Goal: Task Accomplishment & Management: Manage account settings

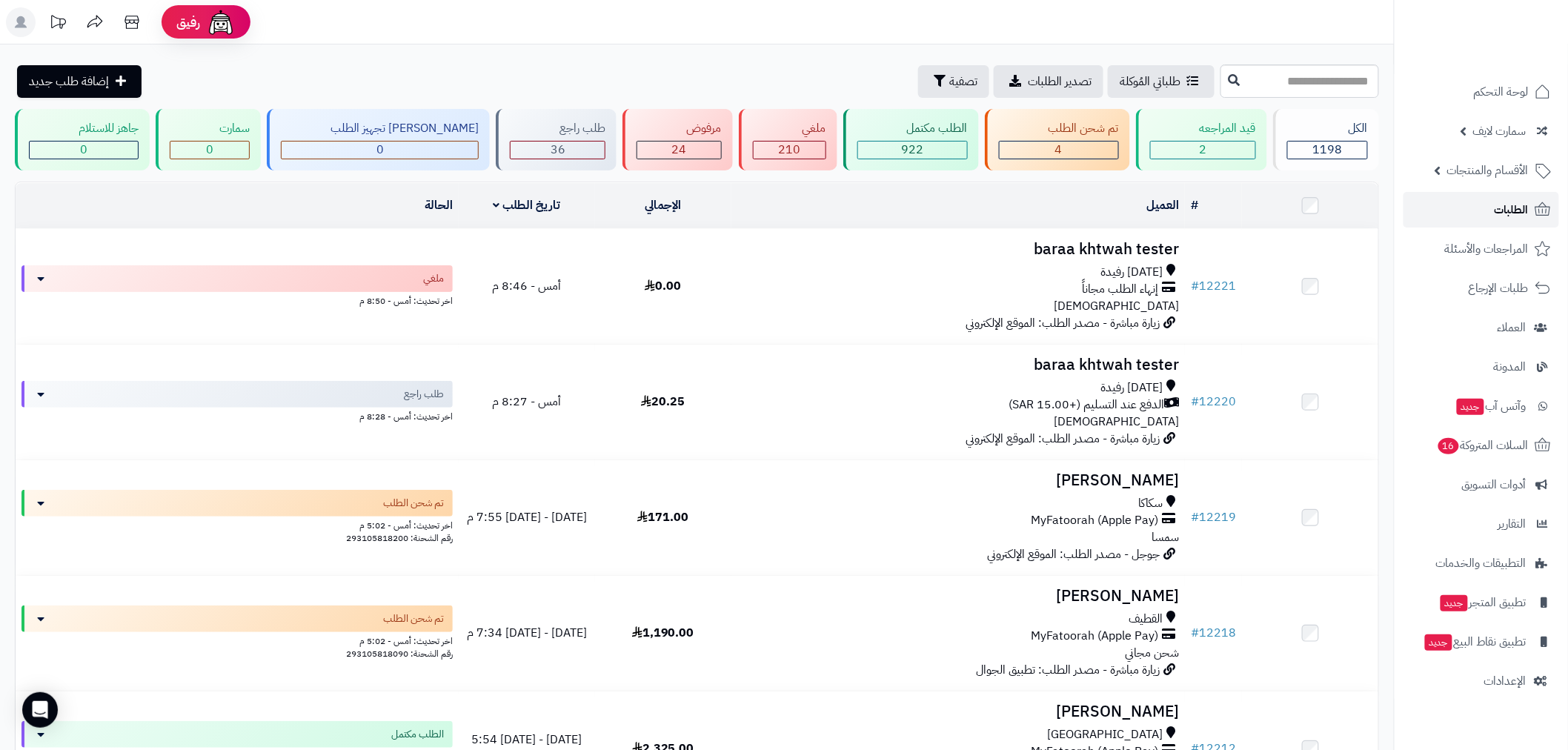
click at [1492, 213] on link "الطلبات" at bounding box center [1480, 210] width 156 height 36
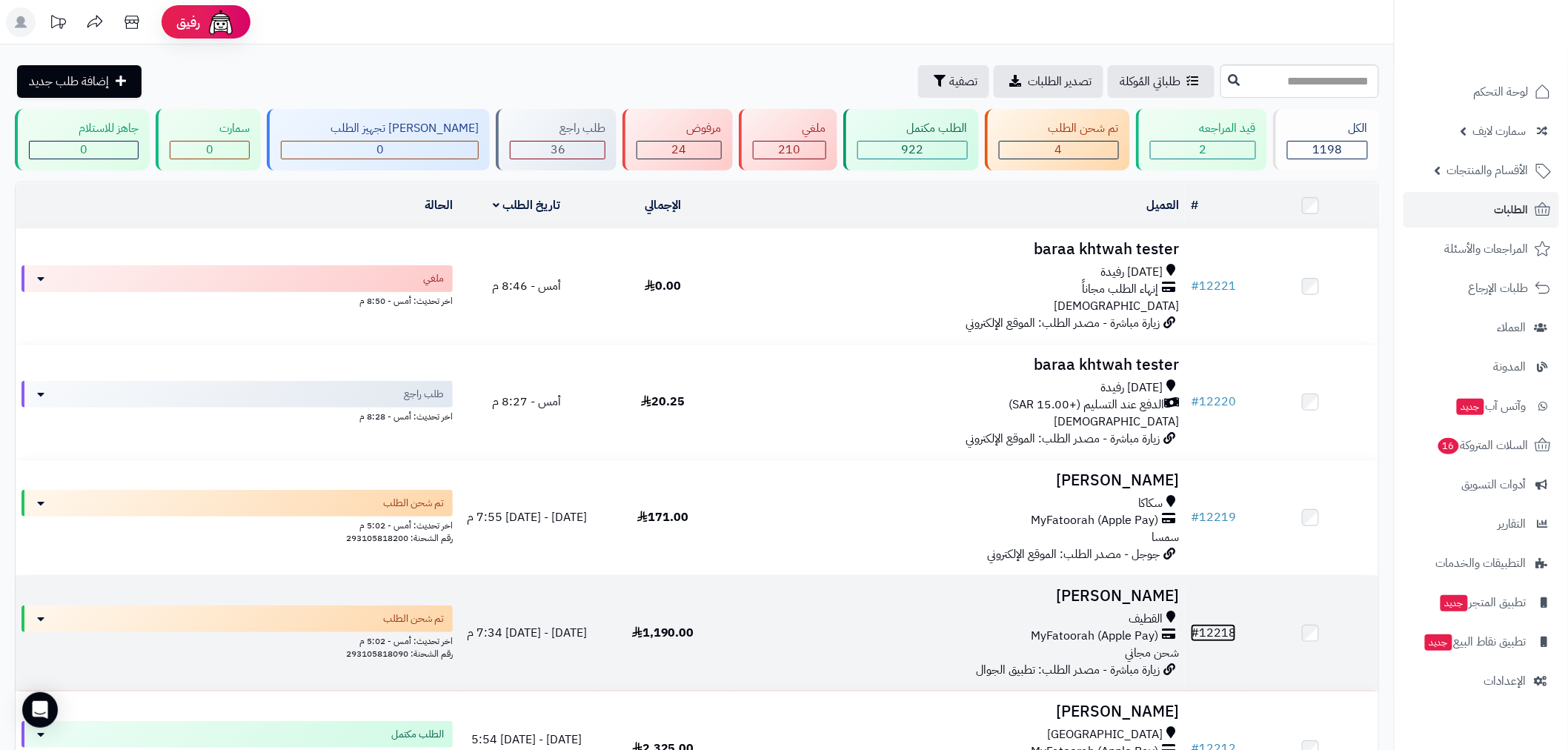
click at [1226, 627] on link "# 12218" at bounding box center [1213, 632] width 45 height 18
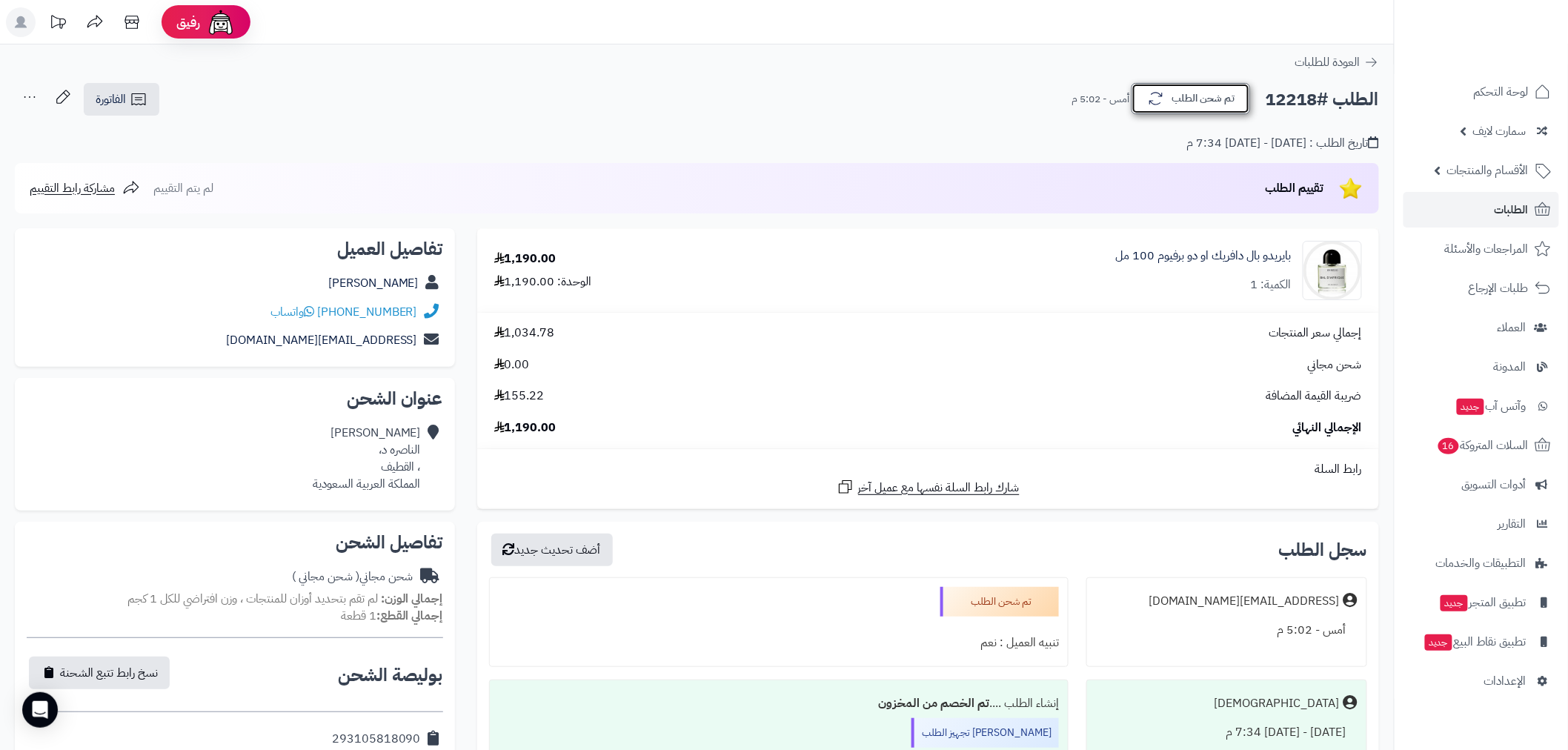
click at [1224, 101] on button "تم شحن الطلب" at bounding box center [1190, 98] width 118 height 32
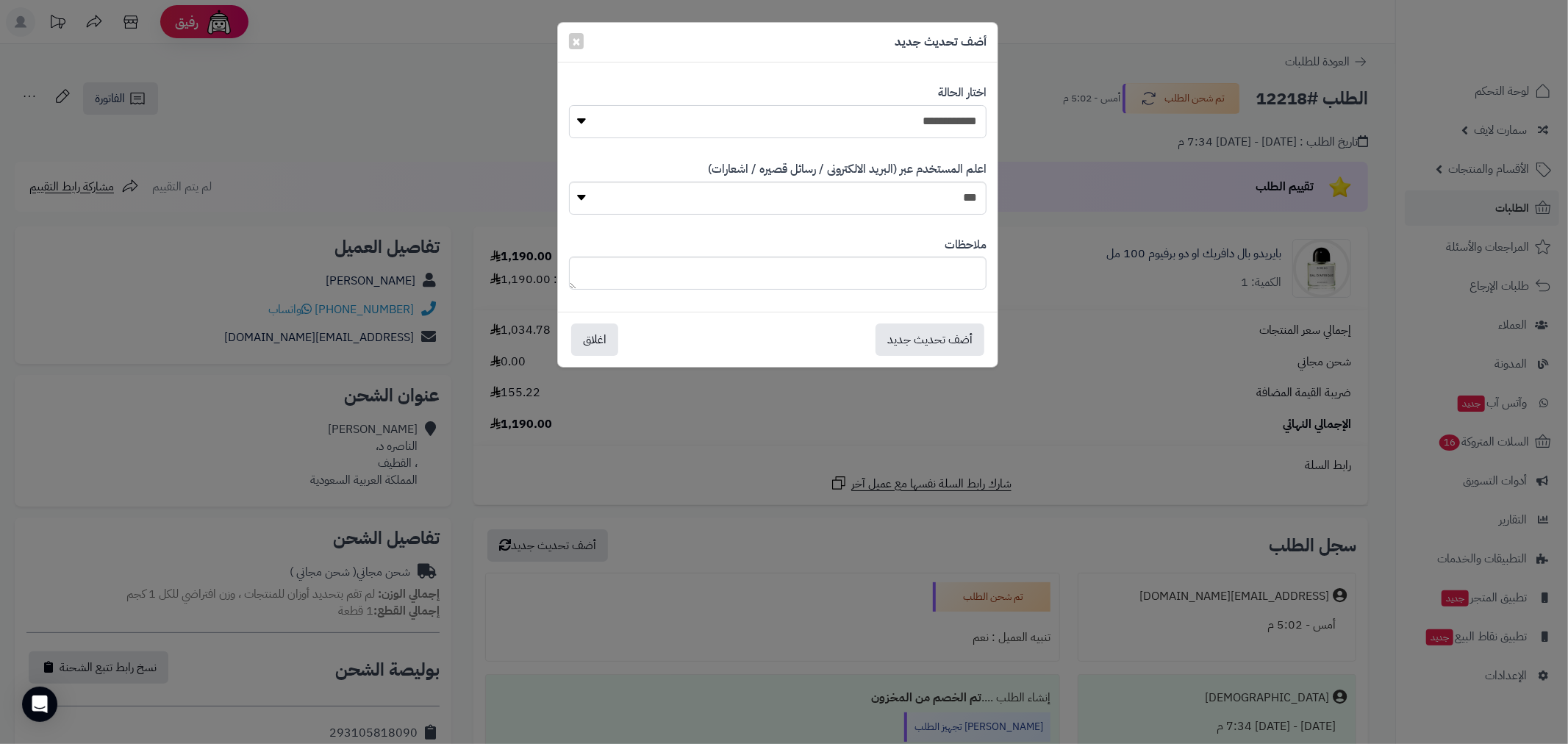
click at [960, 134] on select "**********" at bounding box center [778, 121] width 418 height 33
select select "*"
click at [569, 105] on select "**********" at bounding box center [778, 121] width 418 height 33
click at [959, 331] on button "أضف تحديث جديد" at bounding box center [930, 339] width 109 height 32
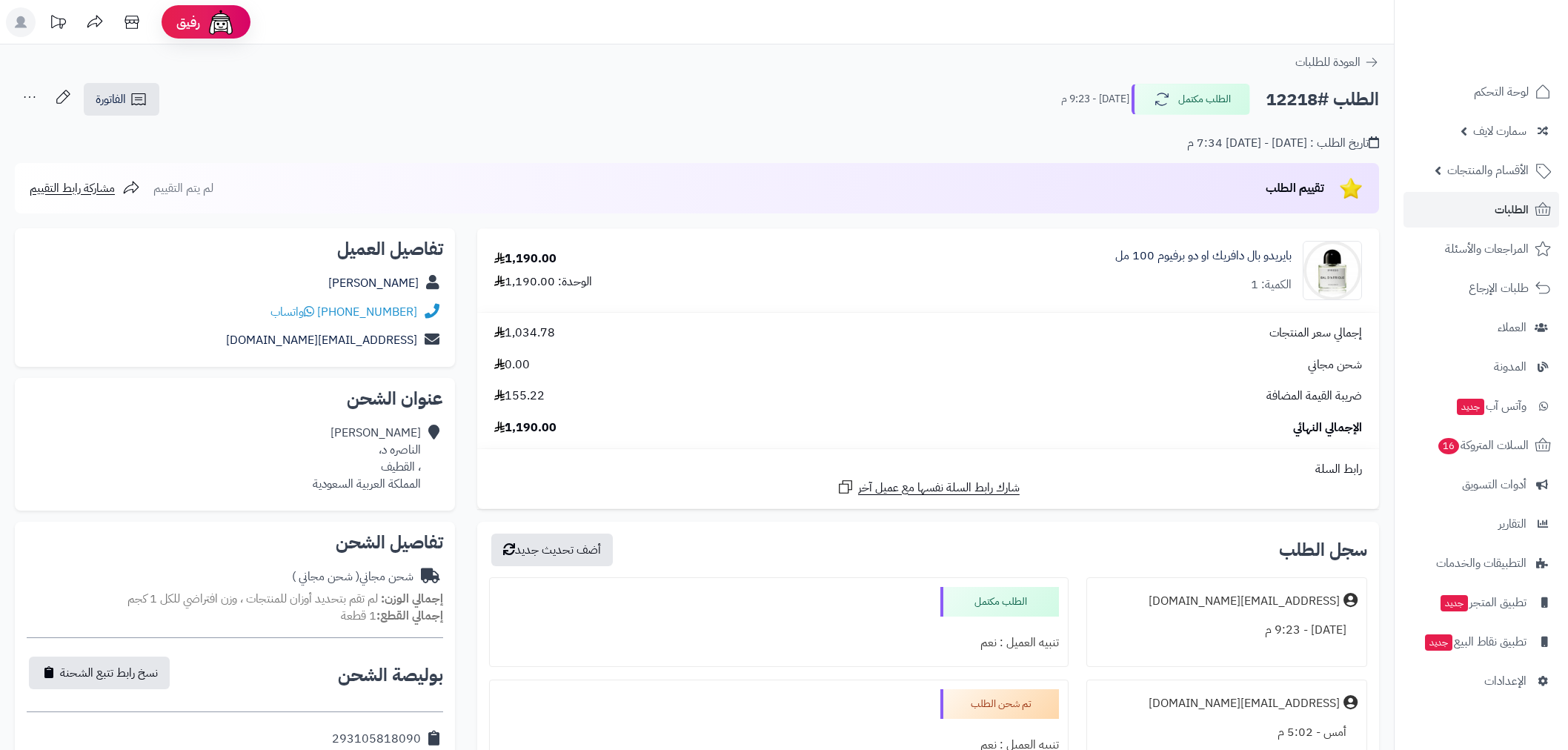
click at [1512, 210] on span "الطلبات" at bounding box center [1511, 210] width 34 height 20
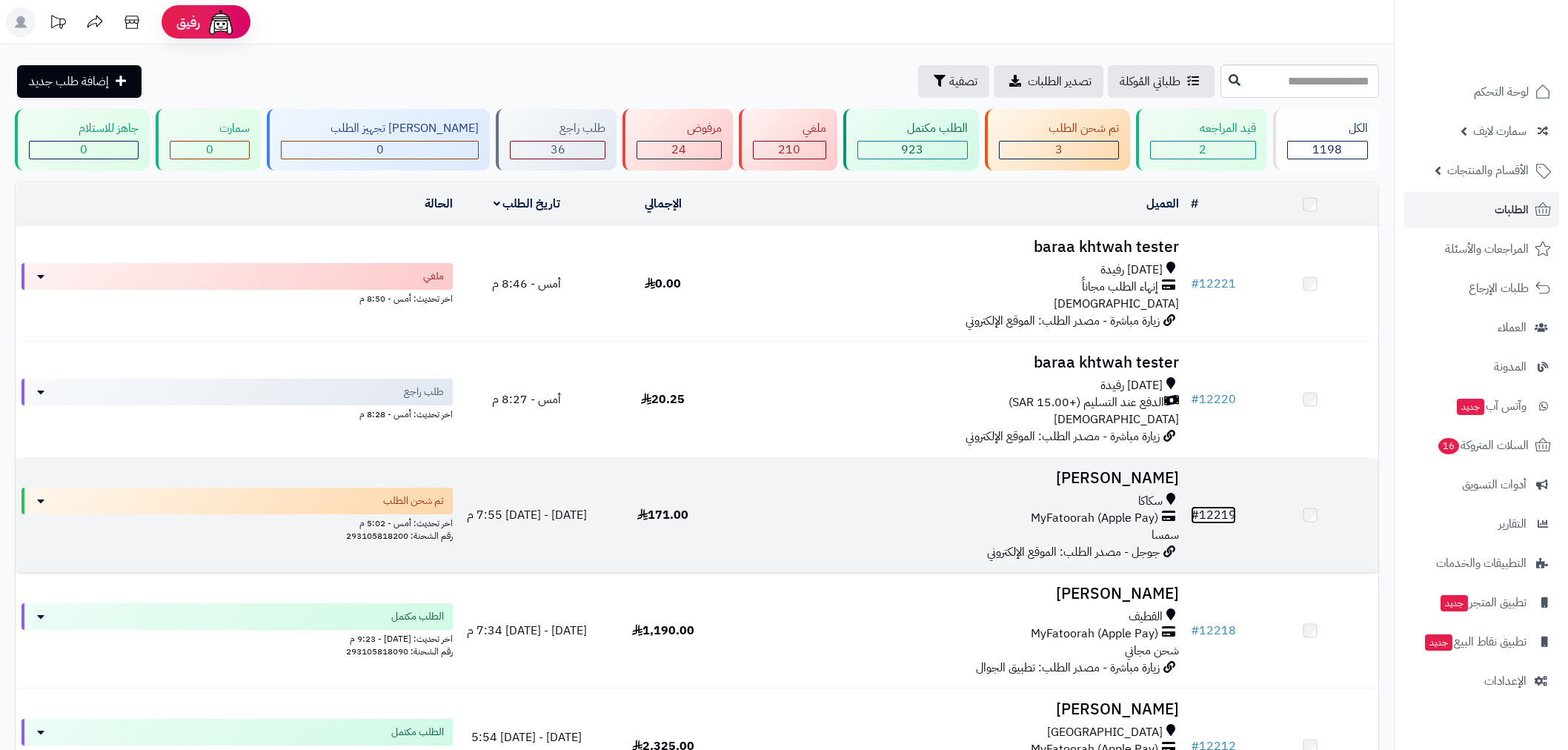
click at [1221, 506] on link "# 12219" at bounding box center [1213, 515] width 45 height 18
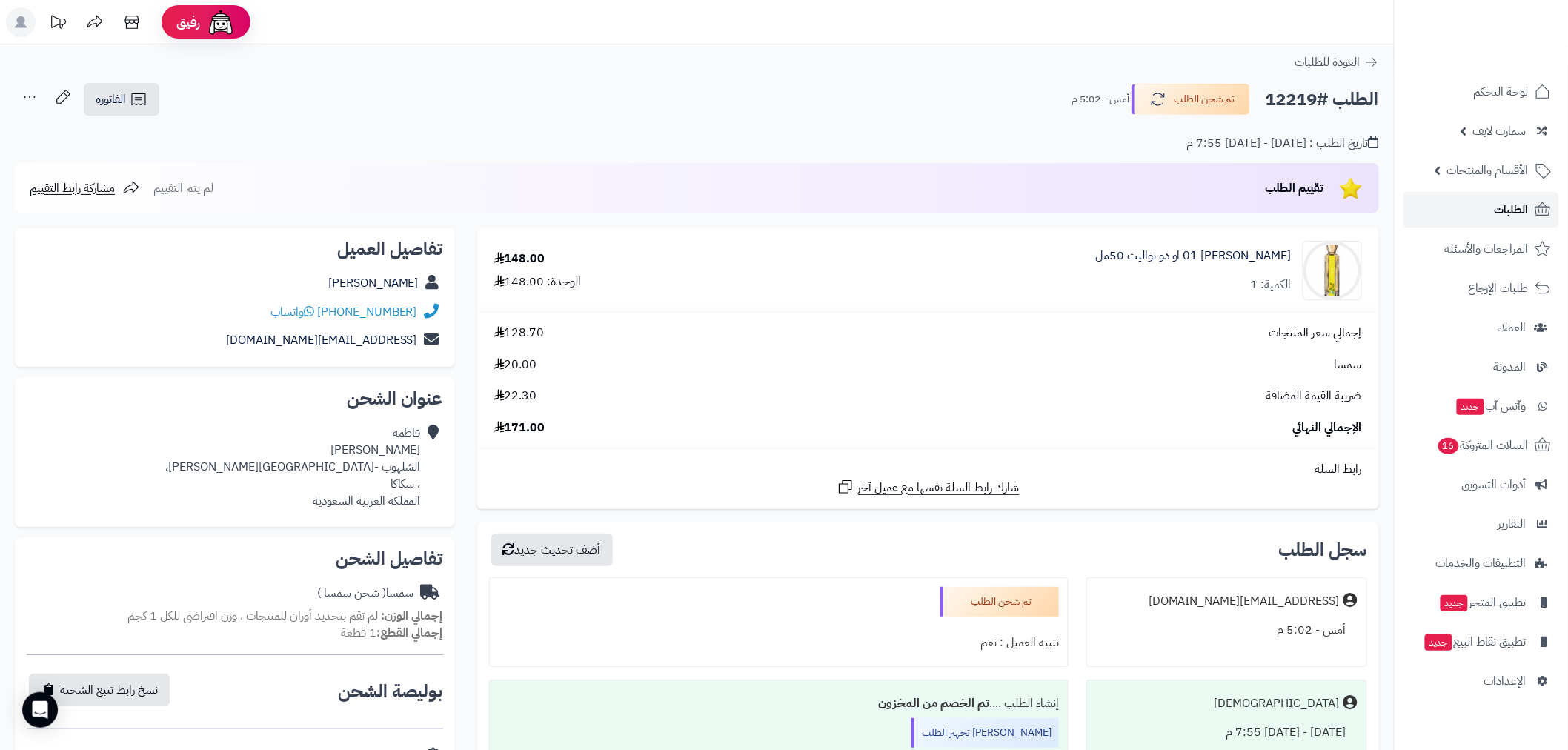
click at [1506, 212] on span "الطلبات" at bounding box center [1511, 210] width 34 height 20
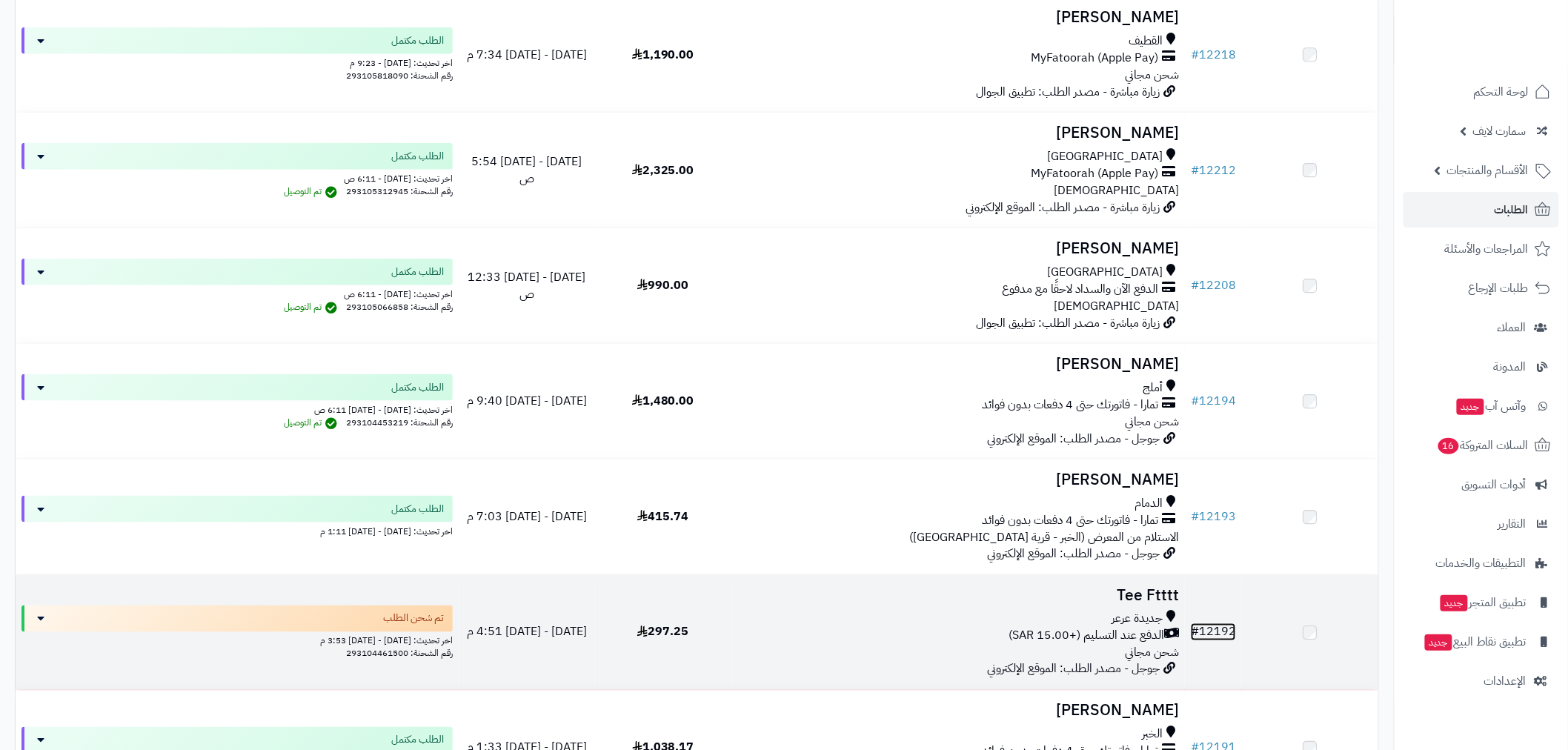
click at [1224, 626] on link "# 12192" at bounding box center [1213, 632] width 45 height 18
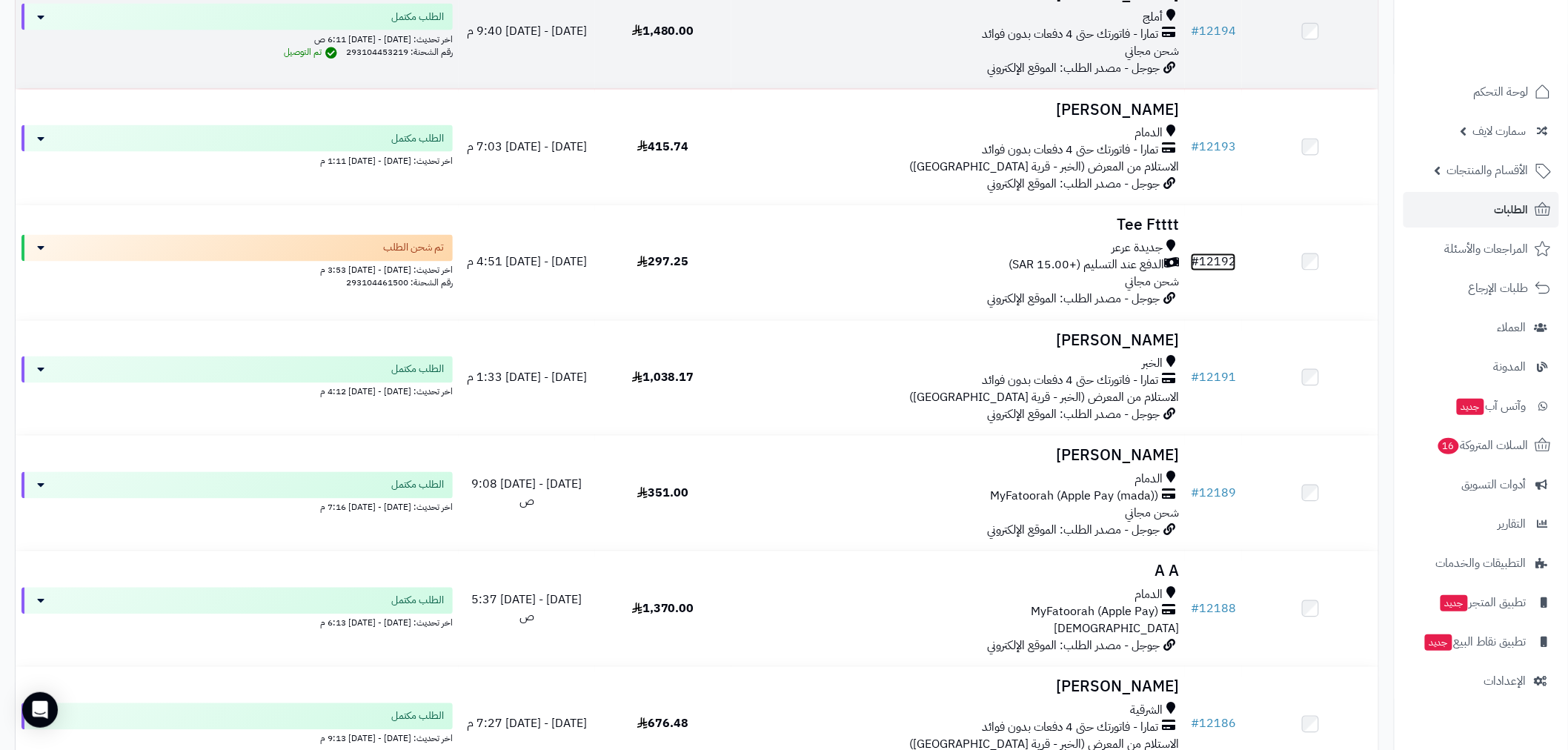
scroll to position [961, 0]
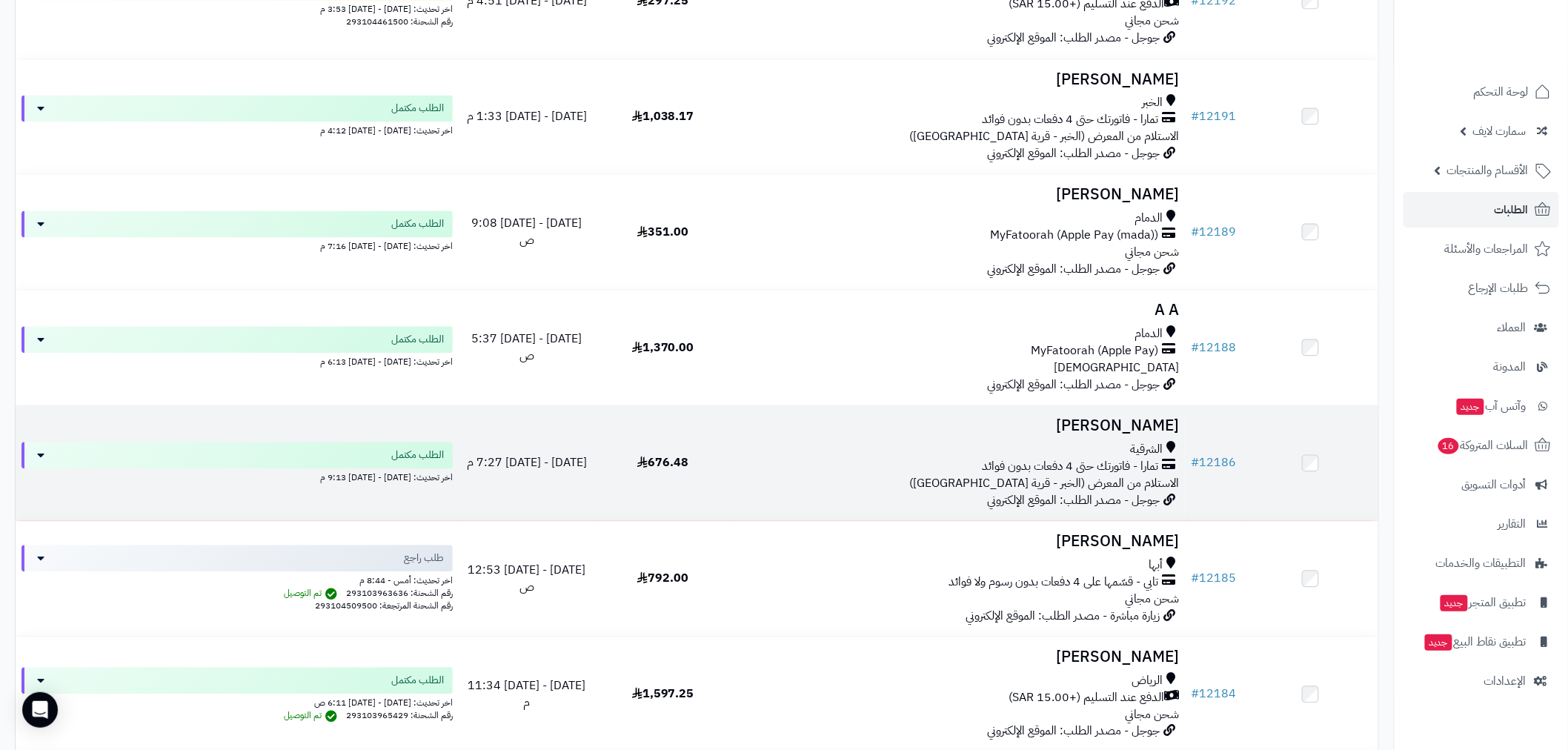
scroll to position [1346, 0]
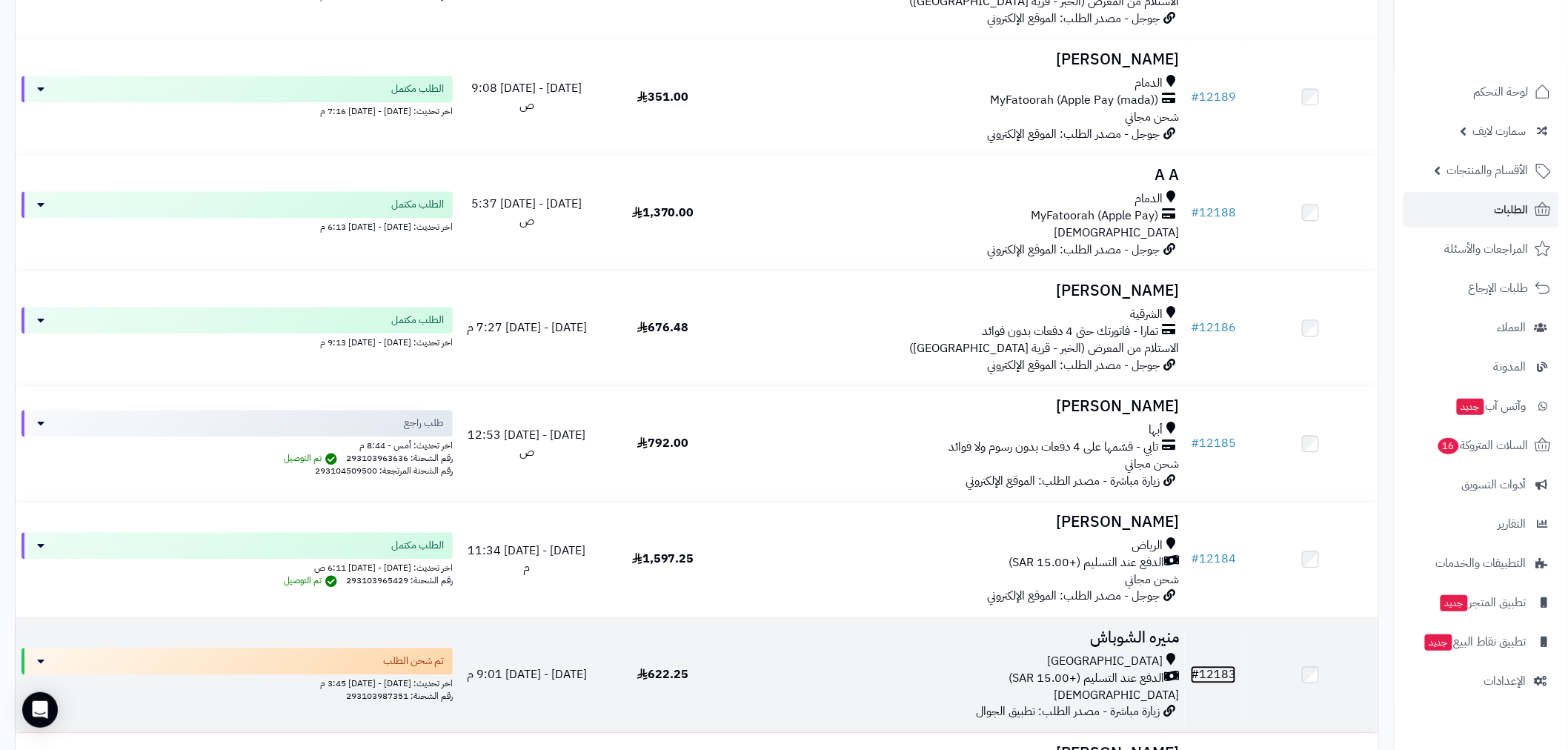
click at [1220, 666] on link "# 12183" at bounding box center [1213, 674] width 45 height 18
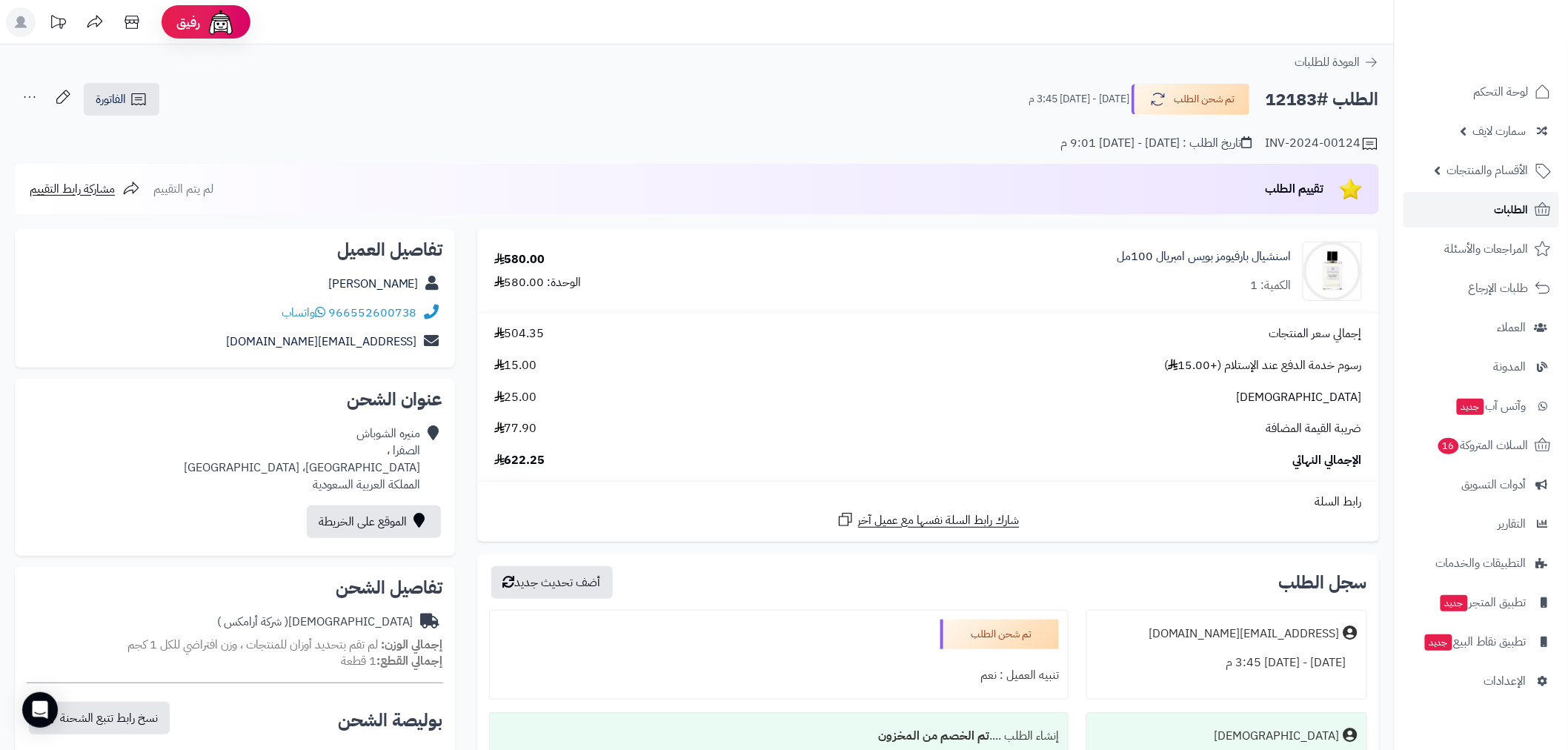
click at [1469, 208] on link "الطلبات" at bounding box center [1480, 210] width 156 height 36
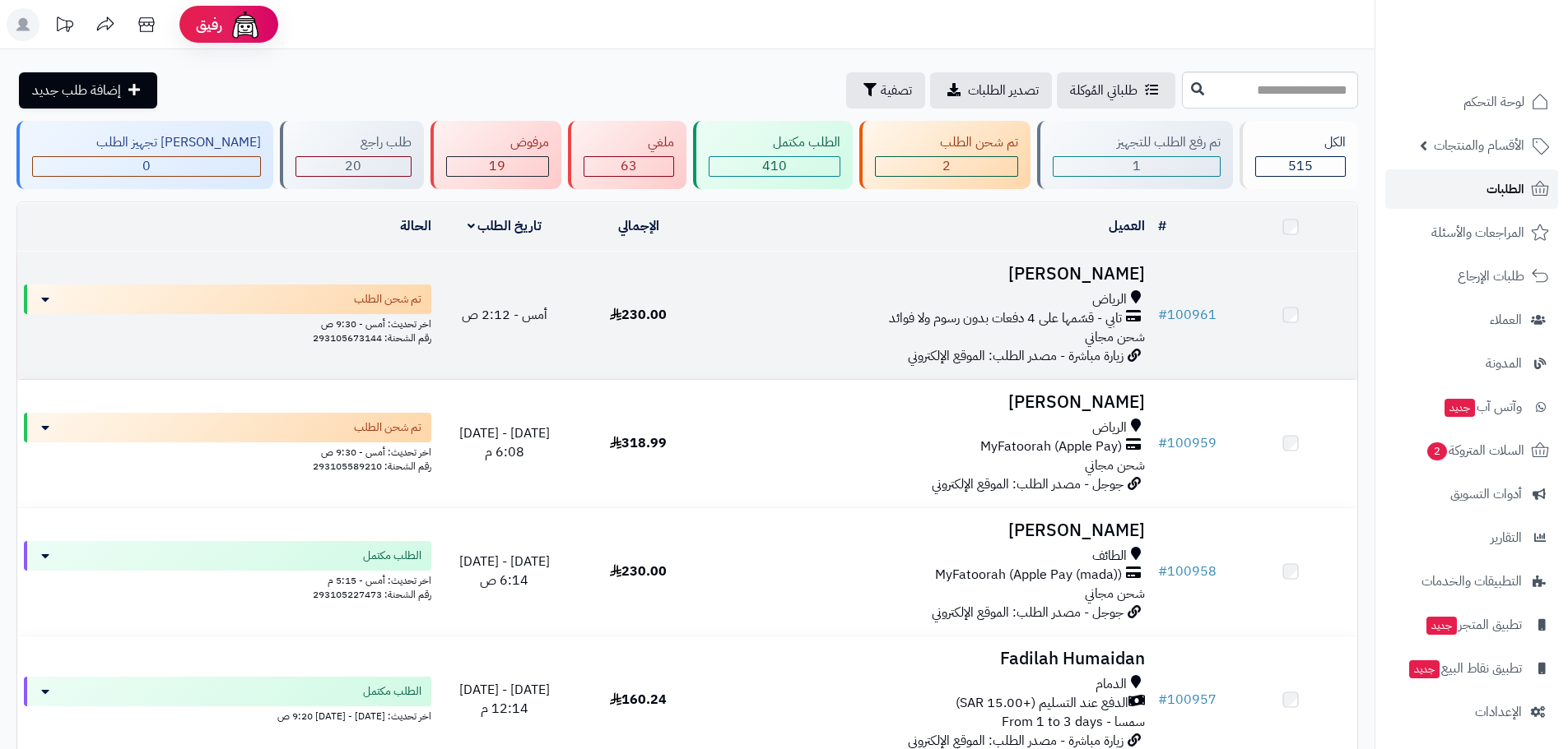
click at [1506, 186] on span "الطلبات" at bounding box center [1506, 189] width 38 height 23
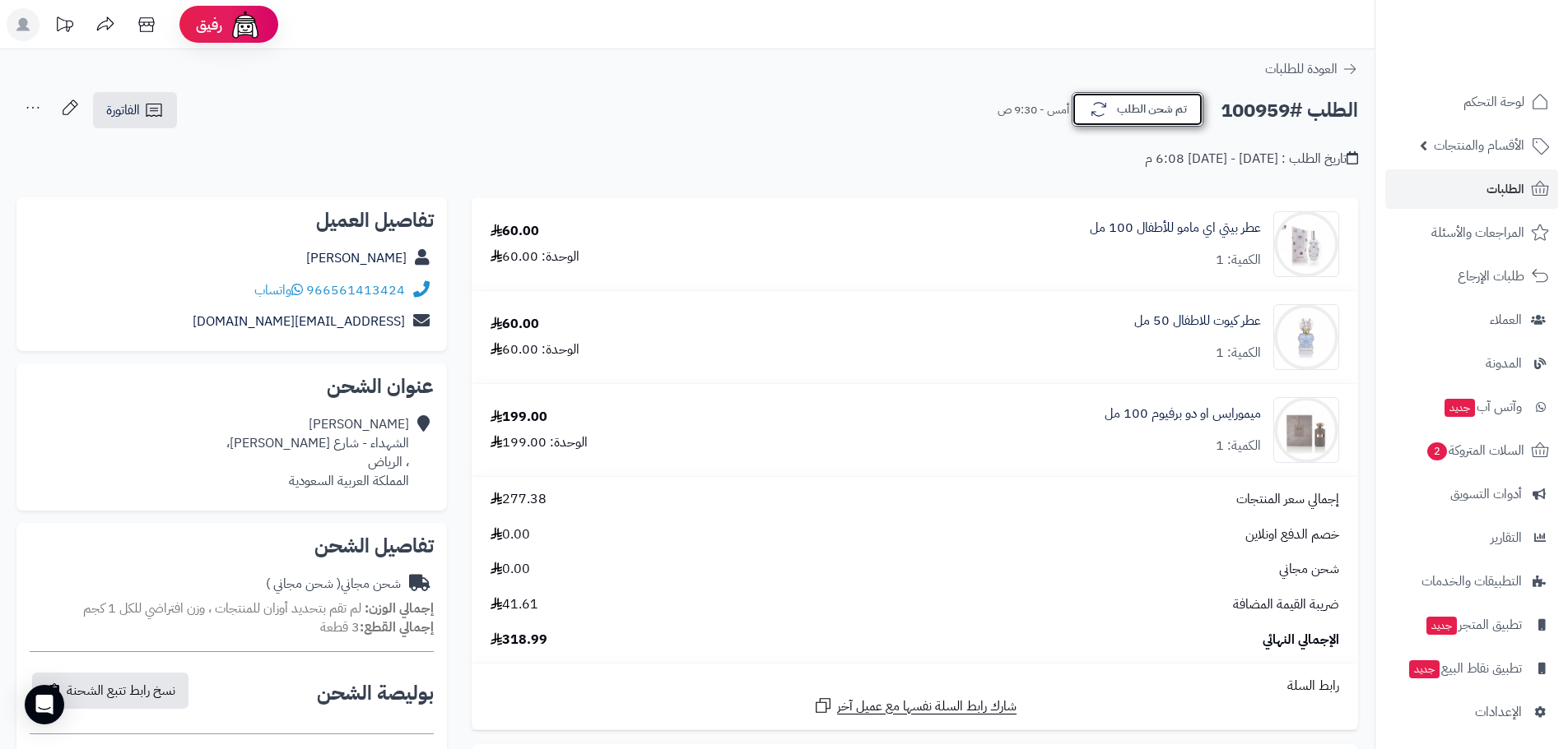
click at [1148, 105] on button "تم شحن الطلب" at bounding box center [1137, 109] width 132 height 35
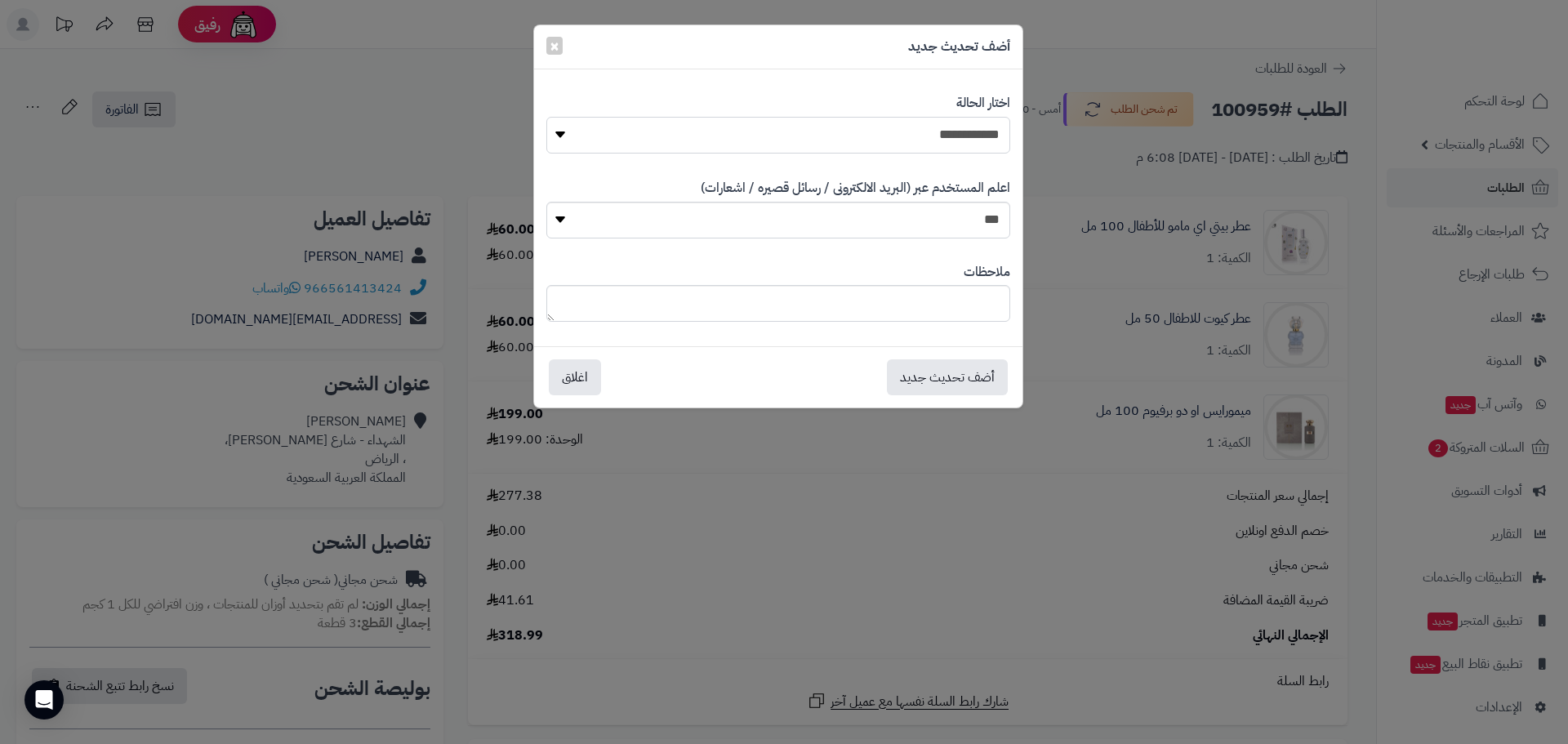
click at [956, 126] on select "**********" at bounding box center [778, 134] width 464 height 37
select select "*"
click at [546, 116] on select "**********" at bounding box center [778, 134] width 464 height 37
click at [957, 378] on button "أضف تحديث جديد" at bounding box center [947, 377] width 121 height 36
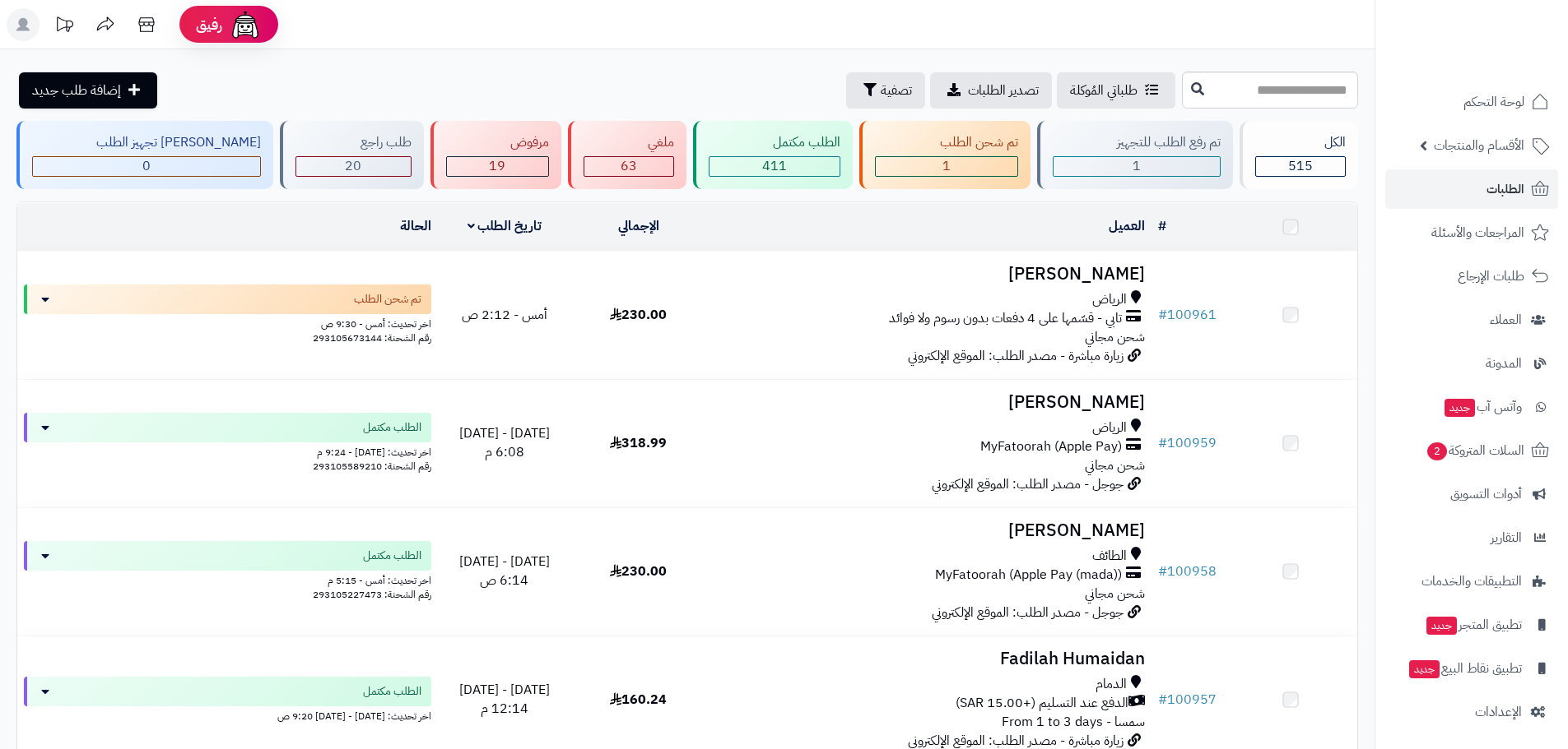
click at [1185, 307] on link "# 100961" at bounding box center [1188, 315] width 59 height 20
